Goal: Task Accomplishment & Management: Manage account settings

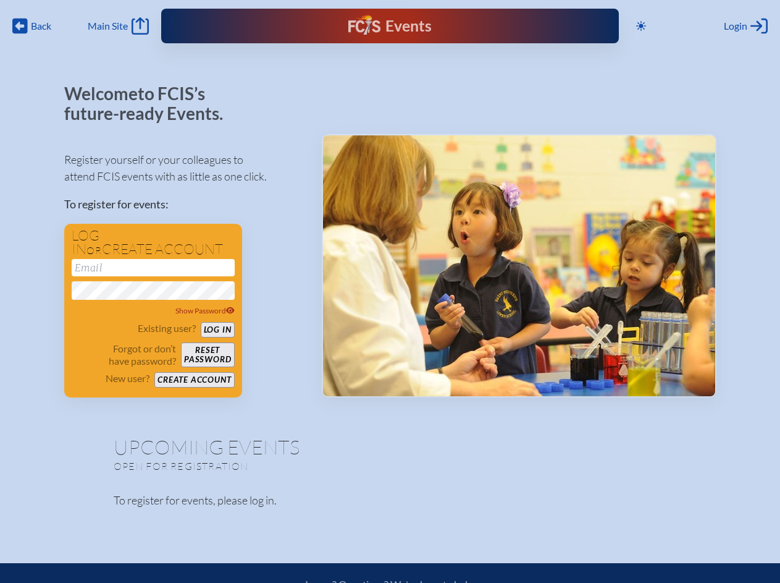
click at [32, 26] on span "Back" at bounding box center [41, 26] width 20 height 12
click at [641, 26] on icon at bounding box center [641, 26] width 10 height 10
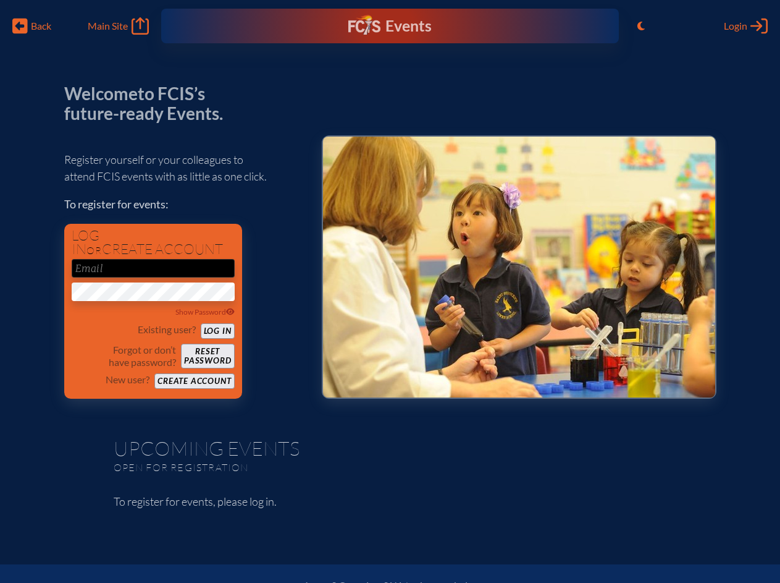
click at [746, 26] on span "Login" at bounding box center [735, 26] width 23 height 12
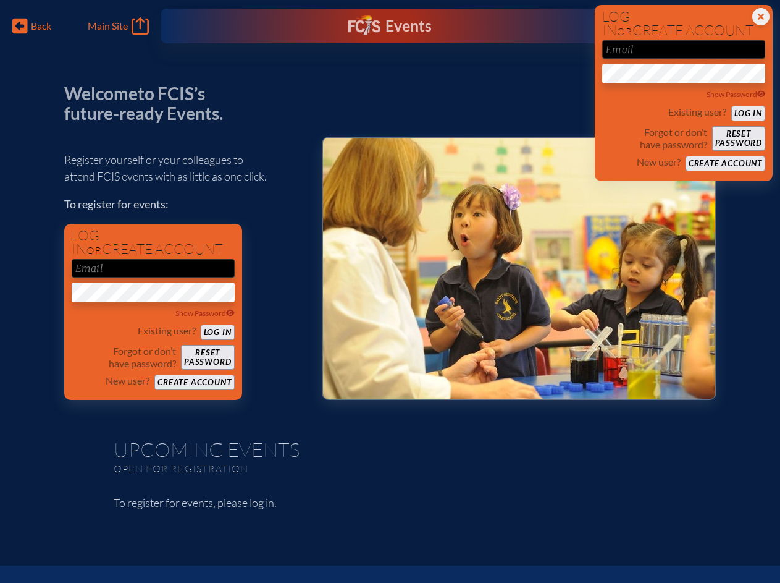
click at [153, 311] on div "Show Password" at bounding box center [153, 313] width 163 height 12
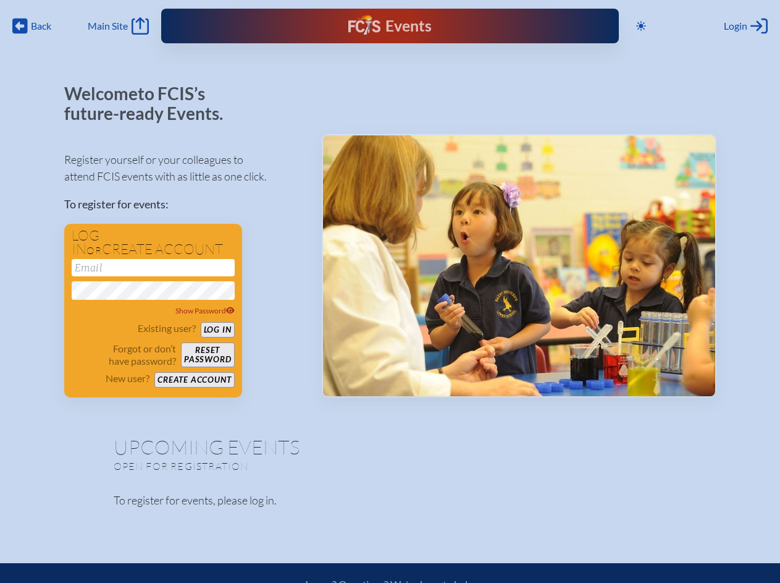
click at [32, 26] on span "Back" at bounding box center [41, 26] width 20 height 12
click at [641, 26] on icon at bounding box center [641, 26] width 10 height 10
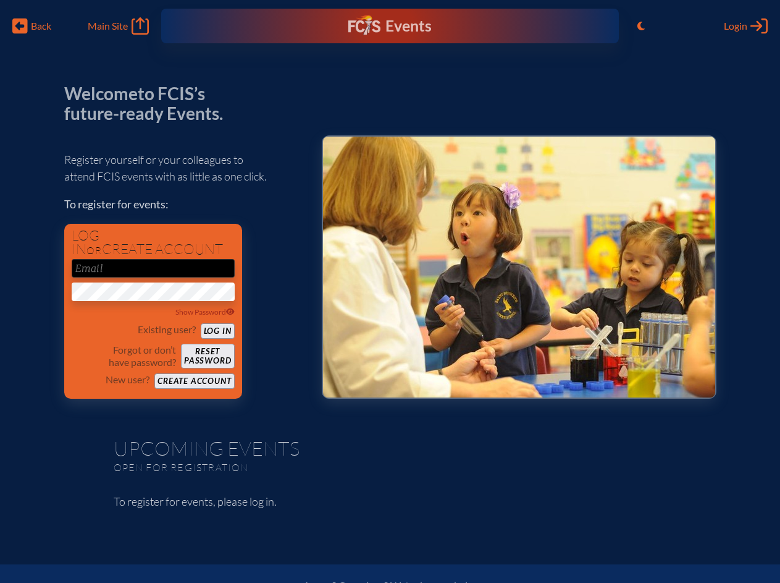
click at [746, 26] on span "Login" at bounding box center [735, 26] width 23 height 12
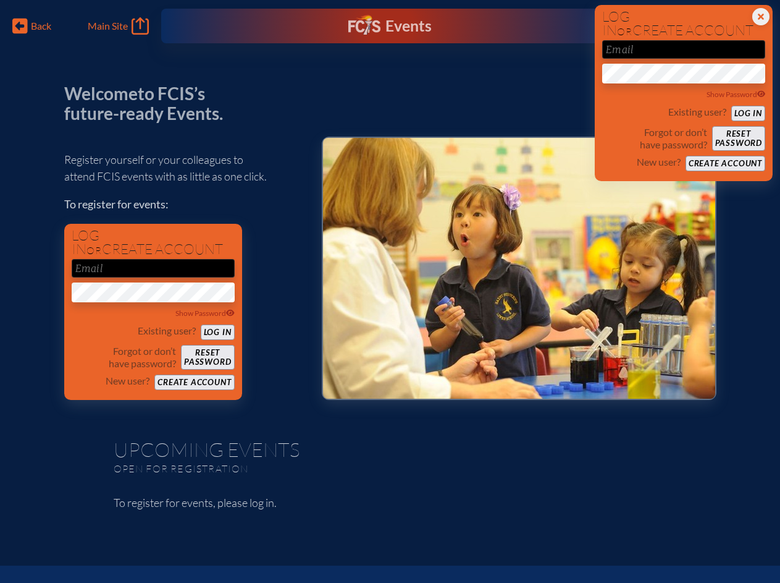
click at [153, 311] on div "Show Password" at bounding box center [153, 313] width 163 height 12
